Goal: Navigation & Orientation: Find specific page/section

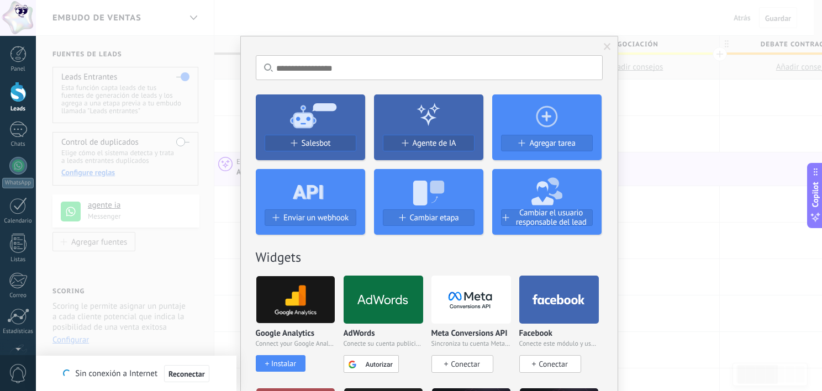
click at [176, 250] on div "No hay resultados Salesbot Agente de IA Agregar tarea Enviar un webhook Cambiar…" at bounding box center [429, 195] width 786 height 391
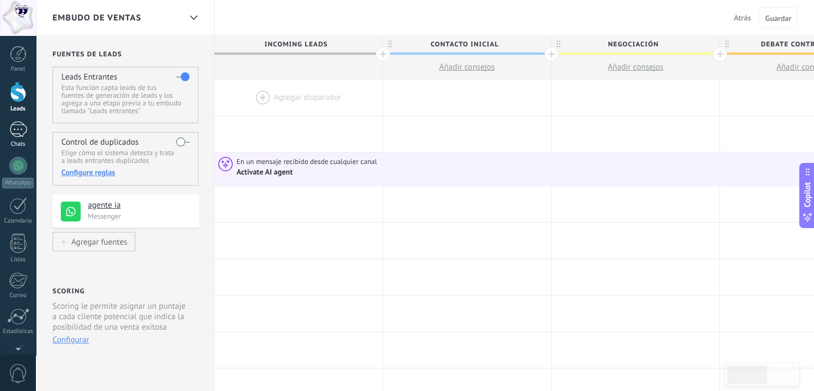
click at [15, 134] on div at bounding box center [18, 130] width 18 height 16
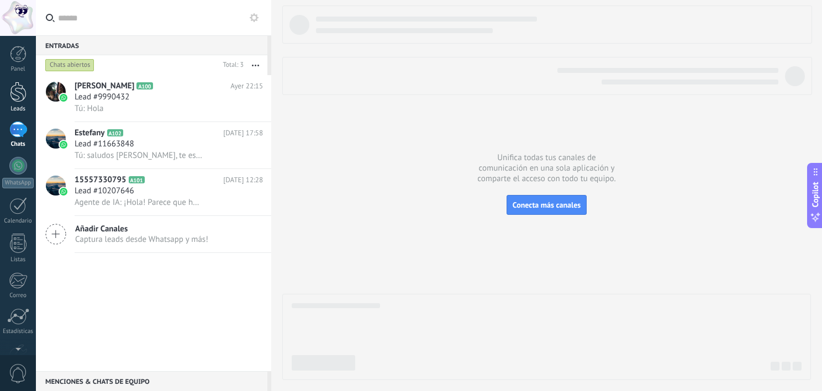
click at [17, 97] on div at bounding box center [18, 92] width 17 height 20
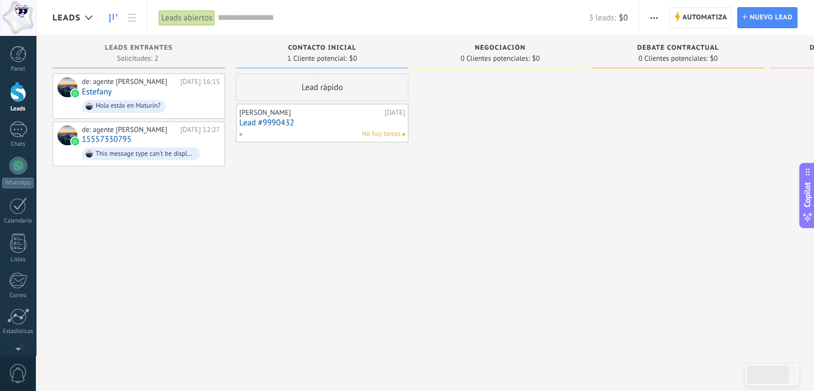
click at [653, 13] on span "button" at bounding box center [653, 17] width 7 height 21
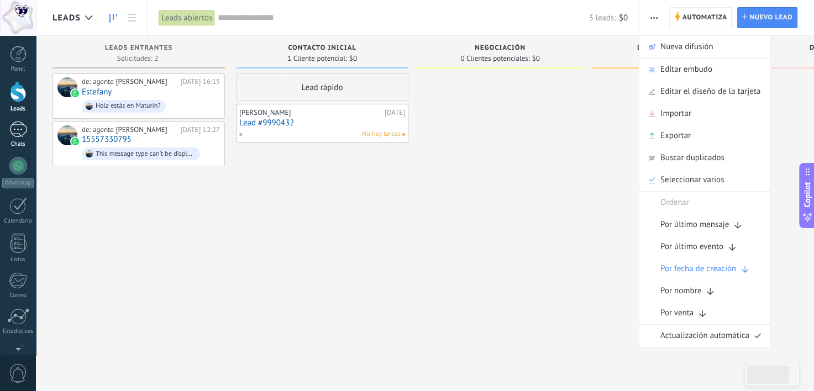
click at [17, 136] on div at bounding box center [18, 130] width 18 height 16
